Goal: Obtain resource: Obtain resource

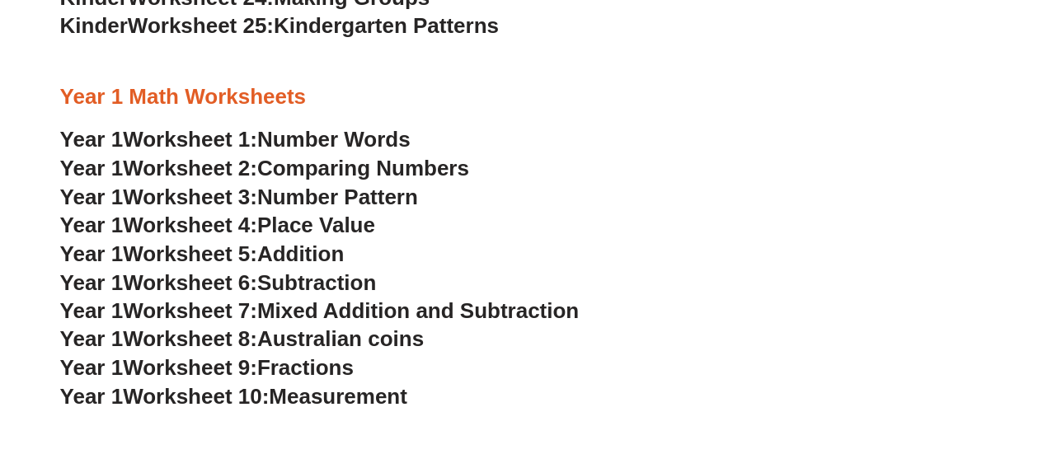
scroll to position [1456, 0]
click at [354, 143] on span "Number Words" at bounding box center [333, 138] width 153 height 25
click at [238, 167] on span "Worksheet 2:" at bounding box center [190, 167] width 134 height 25
click at [251, 198] on span "Worksheet 3:" at bounding box center [190, 196] width 134 height 25
click at [246, 254] on span "Worksheet 5:" at bounding box center [190, 253] width 134 height 25
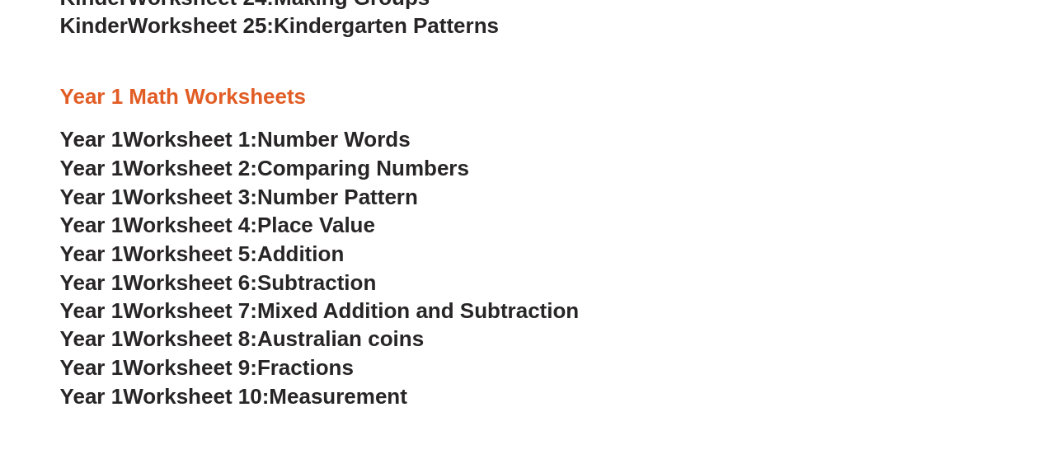
click at [280, 228] on span "Place Value" at bounding box center [316, 224] width 118 height 25
click at [256, 279] on span "Worksheet 6:" at bounding box center [190, 282] width 134 height 25
click at [226, 312] on span "Worksheet 7:" at bounding box center [190, 310] width 134 height 25
click at [257, 335] on span "Worksheet 8:" at bounding box center [190, 338] width 134 height 25
click at [227, 370] on span "Worksheet 9:" at bounding box center [190, 366] width 134 height 25
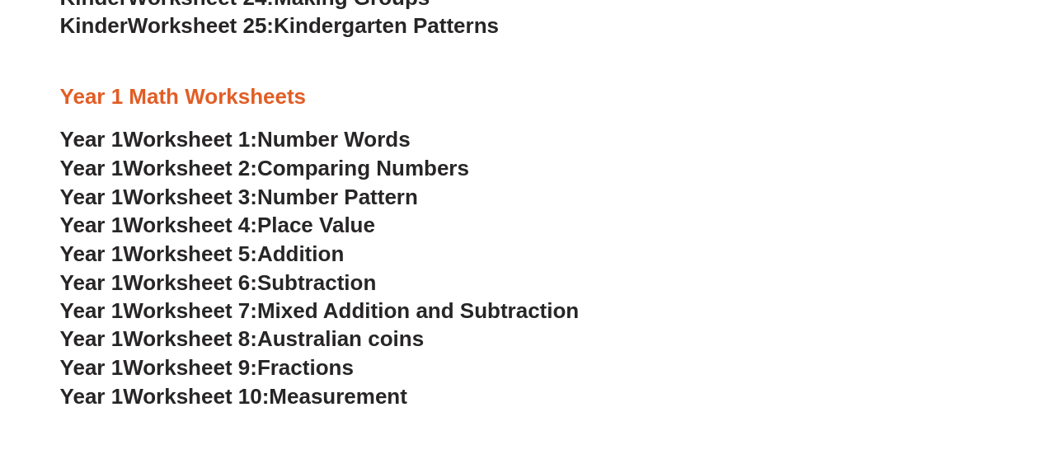
click at [242, 390] on span "Worksheet 10:" at bounding box center [196, 395] width 146 height 25
